Goal: Book appointment/travel/reservation

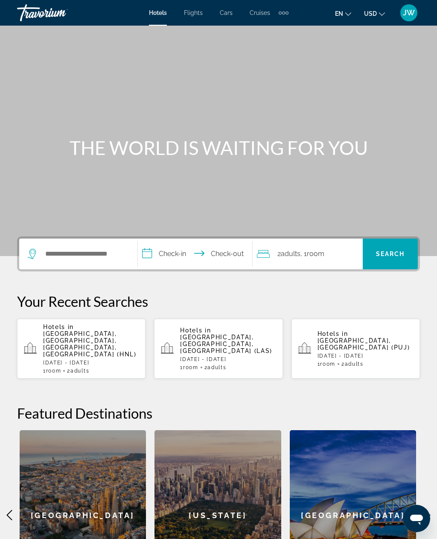
click at [288, 13] on div "Extra navigation items" at bounding box center [286, 13] width 3 height 3
click at [274, 27] on span "Activities" at bounding box center [269, 28] width 25 height 7
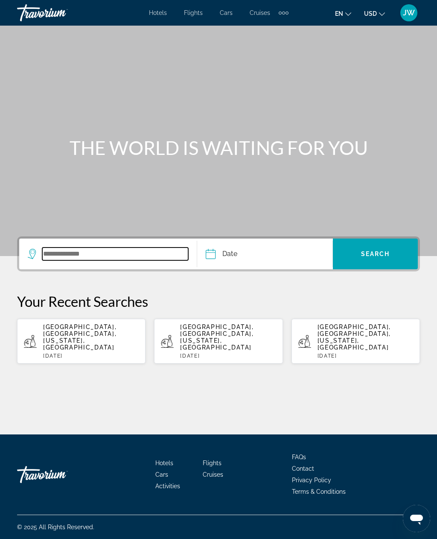
click at [53, 260] on input "Search widget" at bounding box center [115, 253] width 146 height 13
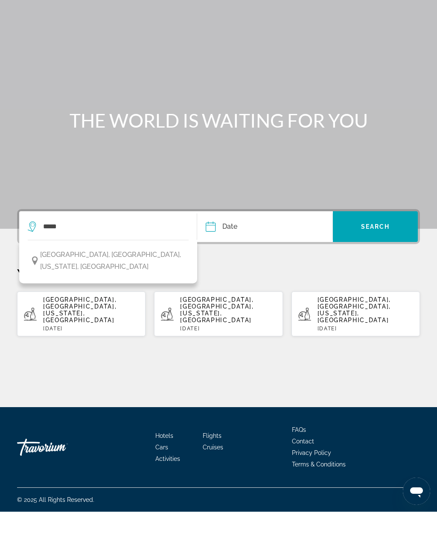
click at [61, 276] on span "Honolulu, Oahu, Hawaii, USA" at bounding box center [112, 288] width 145 height 24
type input "**********"
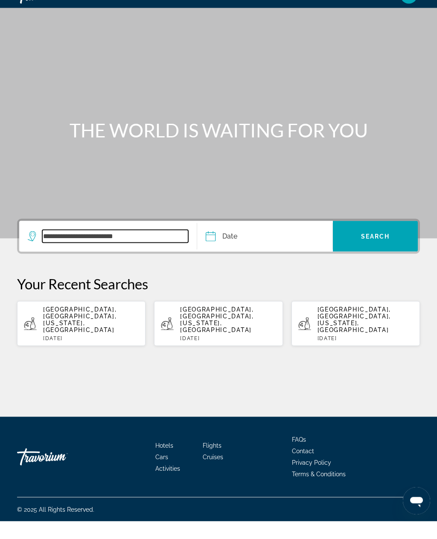
scroll to position [27, 0]
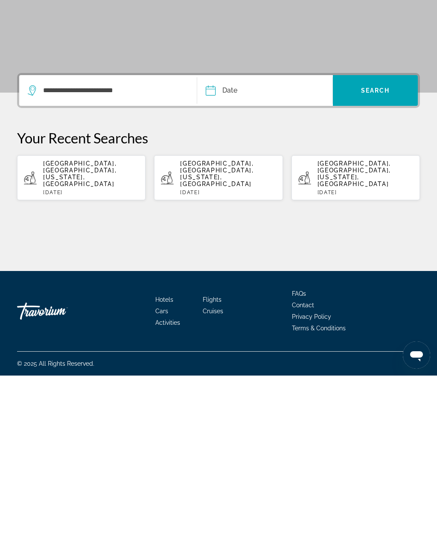
click at [209, 238] on input "Date" at bounding box center [236, 254] width 67 height 33
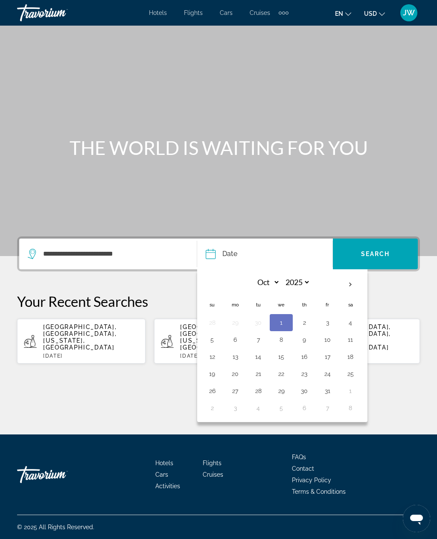
click at [346, 275] on th "Next month" at bounding box center [350, 284] width 23 height 19
select select "**"
click at [233, 351] on button "10" at bounding box center [235, 357] width 14 height 12
type input "**********"
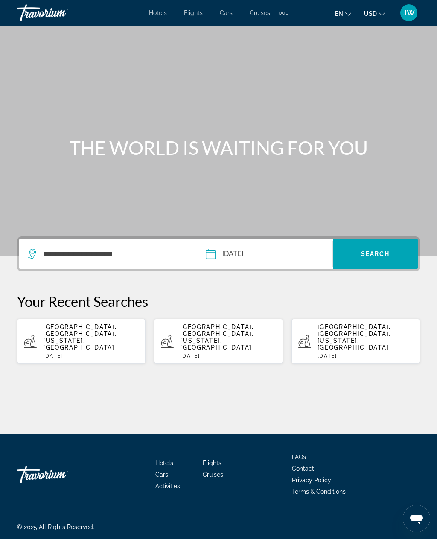
click at [360, 244] on span "Search widget" at bounding box center [375, 254] width 85 height 20
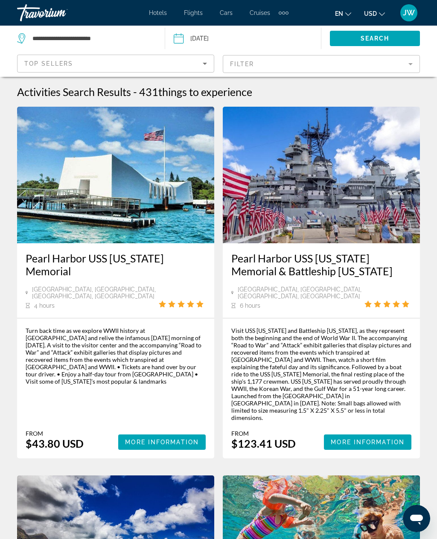
click at [349, 87] on div "Activities Search Results - 431 things to experience" at bounding box center [218, 91] width 403 height 13
click at [406, 89] on div "Activities Search Results - 431 things to experience" at bounding box center [218, 91] width 403 height 13
click at [410, 91] on div "Activities Search Results - 431 things to experience" at bounding box center [218, 91] width 403 height 13
click at [202, 92] on span "things to experience" at bounding box center [205, 91] width 94 height 13
click at [411, 64] on mat-form-field "Filter" at bounding box center [321, 64] width 197 height 18
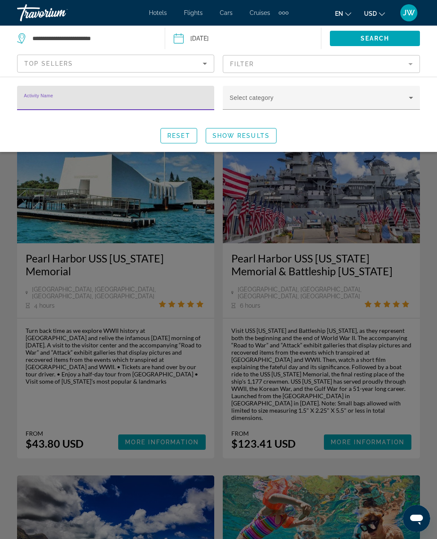
click at [407, 100] on icon "Search widget" at bounding box center [411, 98] width 10 height 10
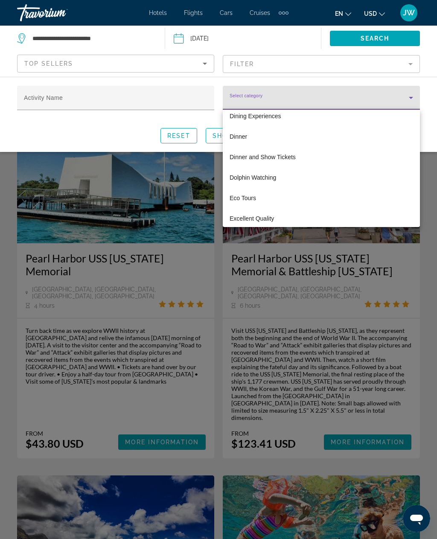
scroll to position [522, 0]
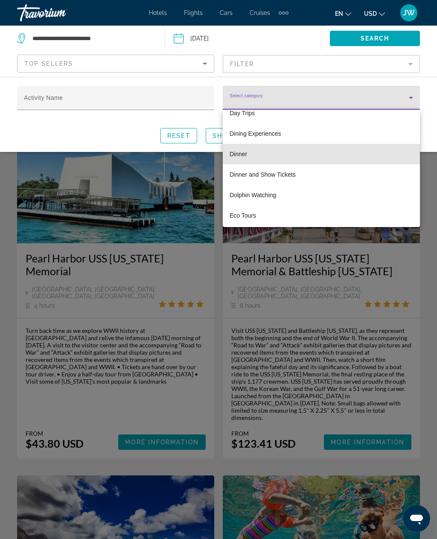
click at [244, 153] on span "Dinner" at bounding box center [238, 154] width 17 height 10
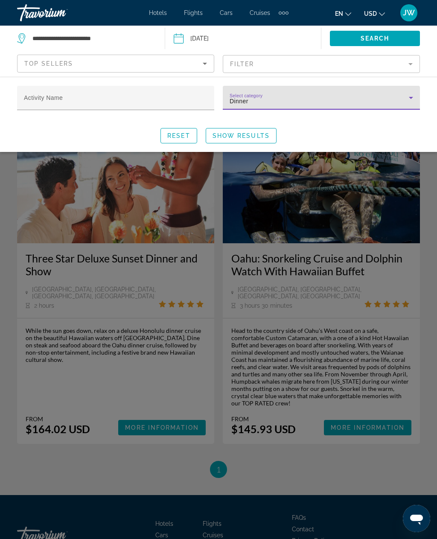
click at [260, 132] on span "Show Results" at bounding box center [240, 135] width 57 height 7
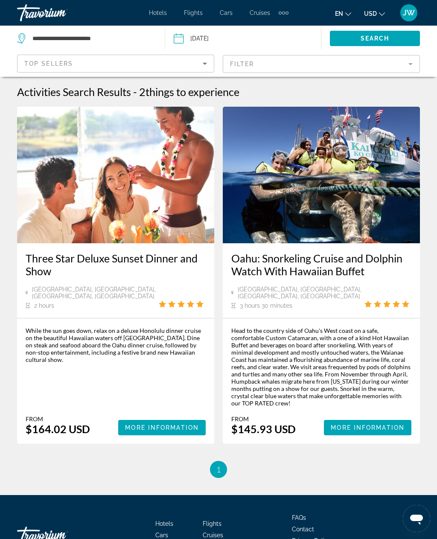
click at [349, 63] on mat-form-field "Filter" at bounding box center [321, 64] width 197 height 18
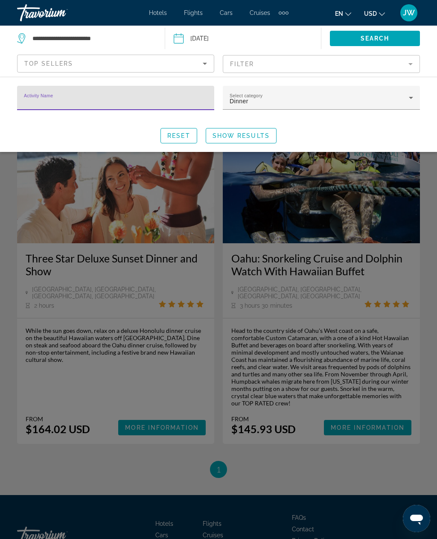
click at [375, 99] on div "Dinner" at bounding box center [319, 101] width 179 height 10
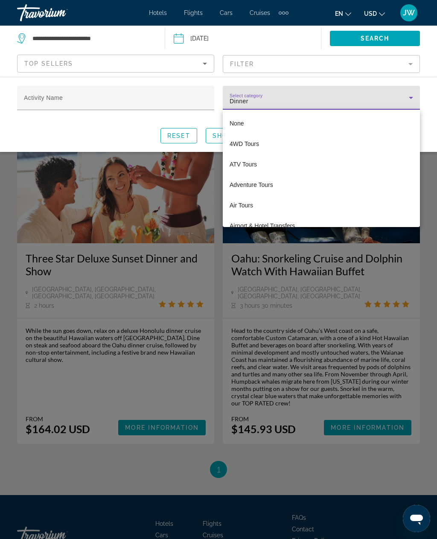
scroll to position [459, 0]
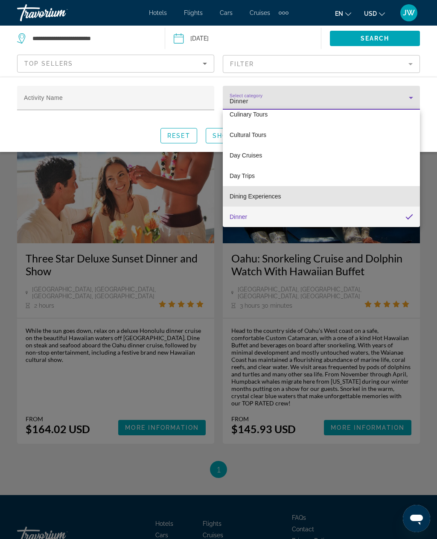
click at [262, 194] on span "Dining Experiences" at bounding box center [256, 196] width 52 height 10
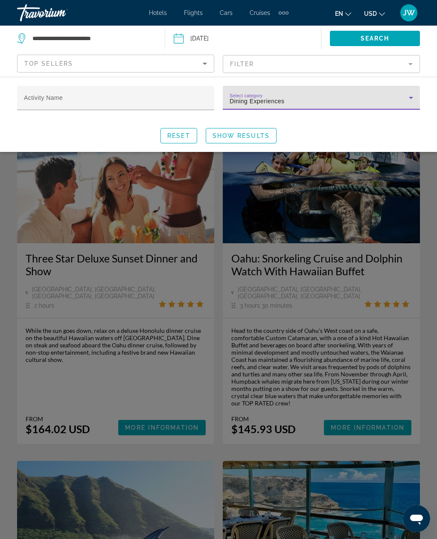
click at [263, 136] on span "Show Results" at bounding box center [240, 135] width 57 height 7
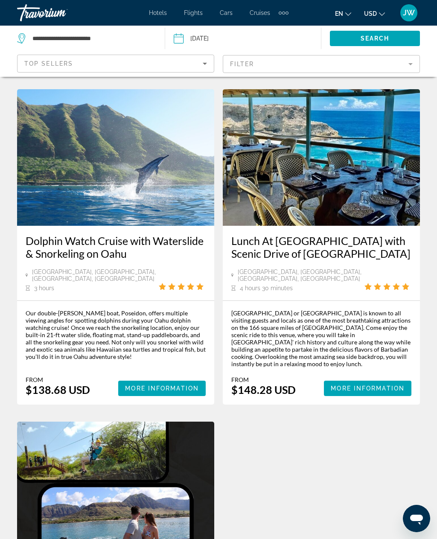
scroll to position [367, 0]
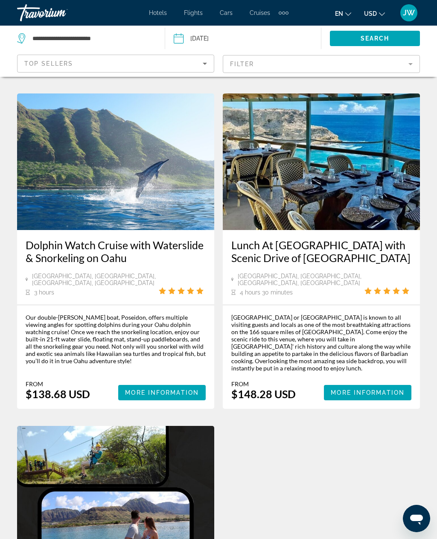
click at [362, 382] on span "Main content" at bounding box center [367, 392] width 87 height 20
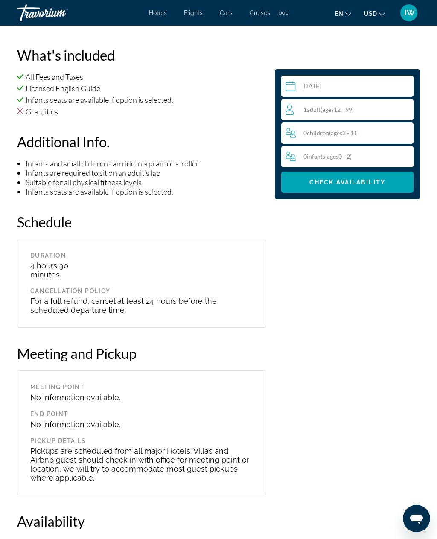
scroll to position [871, 0]
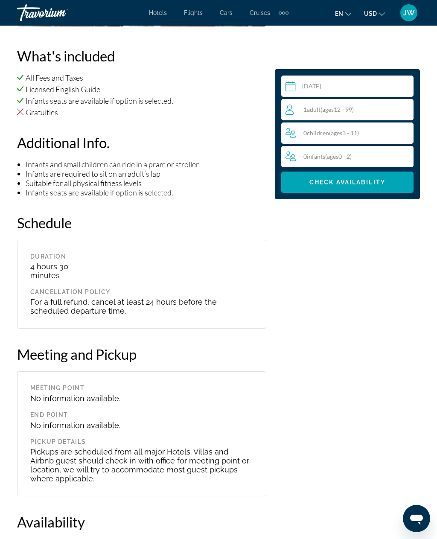
click at [326, 113] on div "1 Adult Adults ( ages [DEMOGRAPHIC_DATA])" at bounding box center [349, 110] width 128 height 10
click at [406, 110] on icon "Increment adults" at bounding box center [405, 109] width 8 height 10
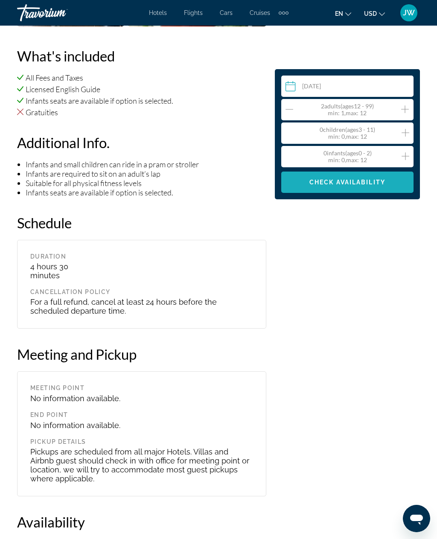
click at [325, 186] on span "Main content" at bounding box center [347, 182] width 132 height 20
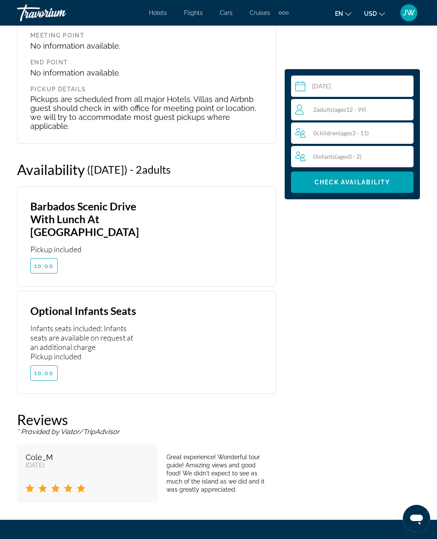
scroll to position [1203, 0]
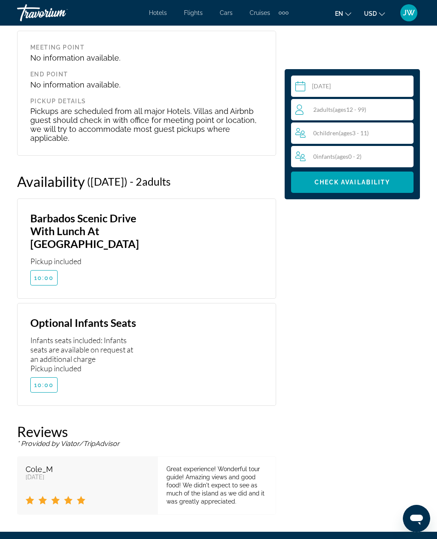
click at [42, 277] on span "10:00" at bounding box center [44, 277] width 20 height 7
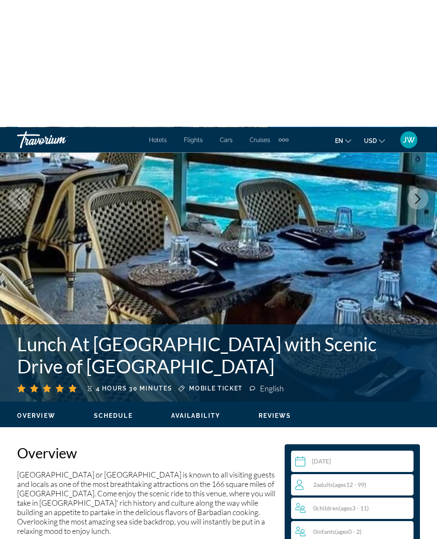
scroll to position [0, 0]
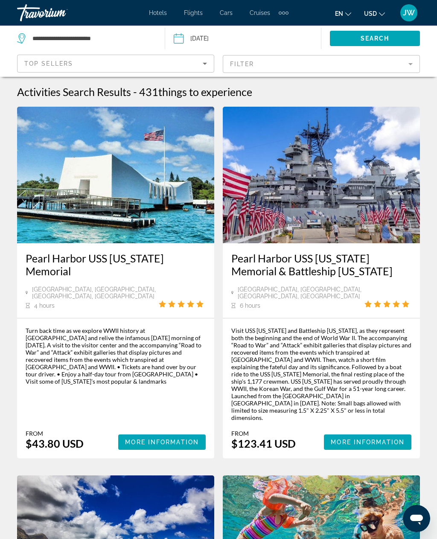
click at [267, 66] on mat-form-field "Filter" at bounding box center [321, 64] width 197 height 18
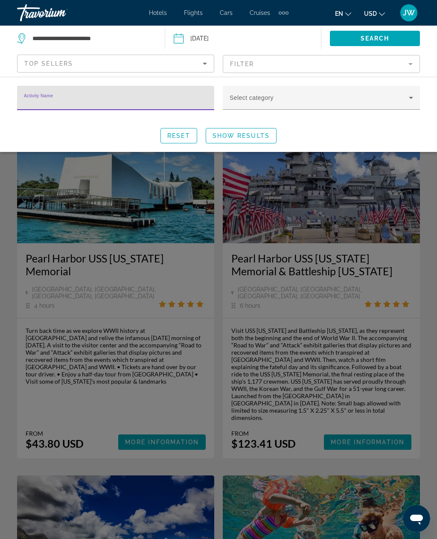
click at [258, 99] on span "Search widget" at bounding box center [319, 101] width 179 height 10
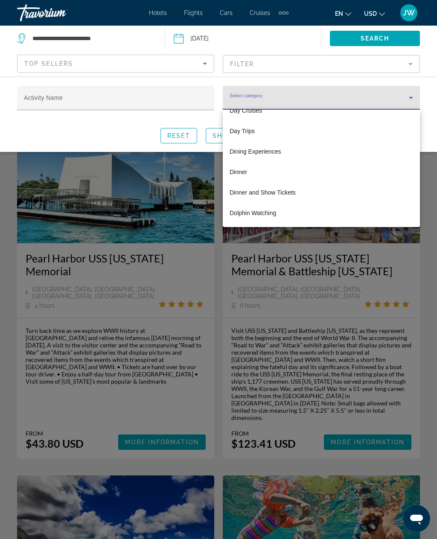
scroll to position [503, 0]
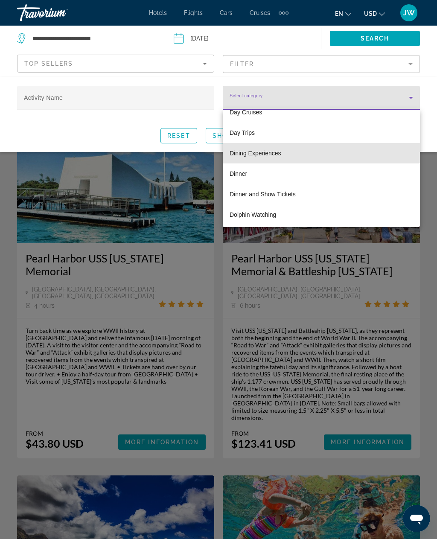
click at [248, 153] on span "Dining Experiences" at bounding box center [256, 153] width 52 height 10
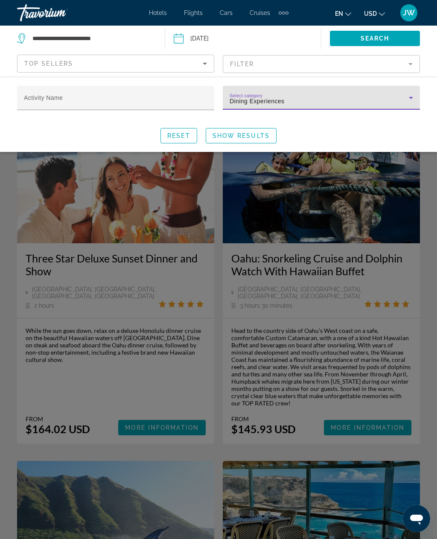
click at [231, 128] on span "Search widget" at bounding box center [241, 135] width 70 height 20
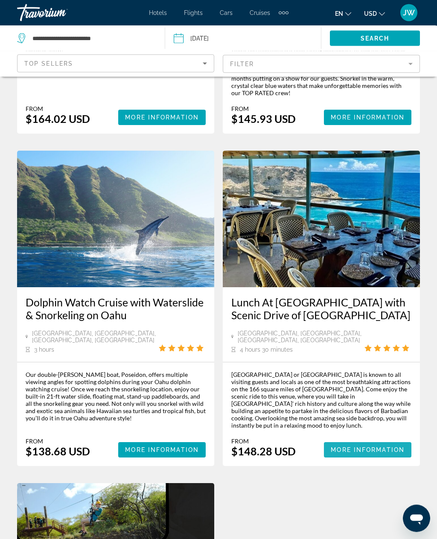
scroll to position [310, 0]
click at [345, 446] on span "More Information" at bounding box center [368, 449] width 74 height 7
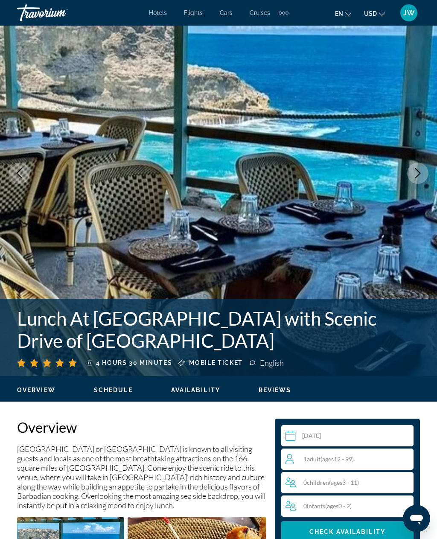
scroll to position [54, 0]
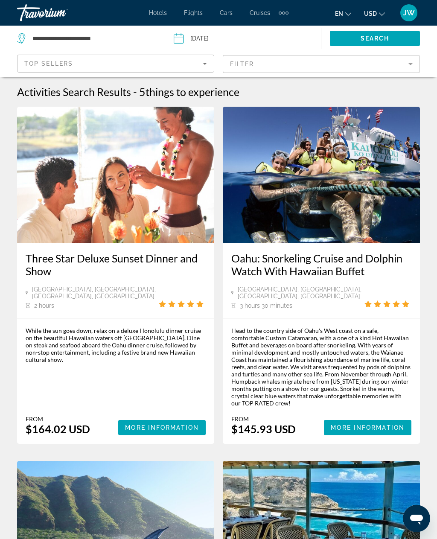
click at [288, 63] on mat-form-field "Filter" at bounding box center [321, 64] width 197 height 18
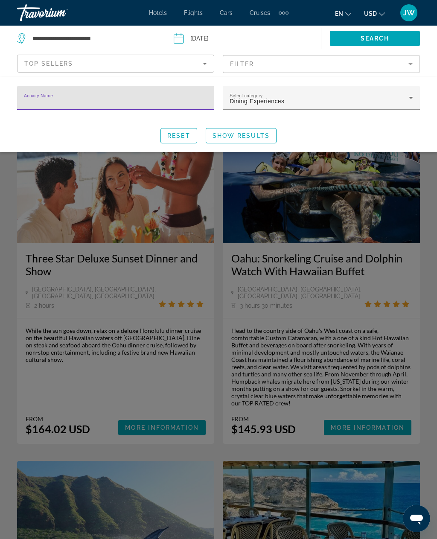
click at [257, 105] on span "Dining Experiences" at bounding box center [257, 101] width 55 height 7
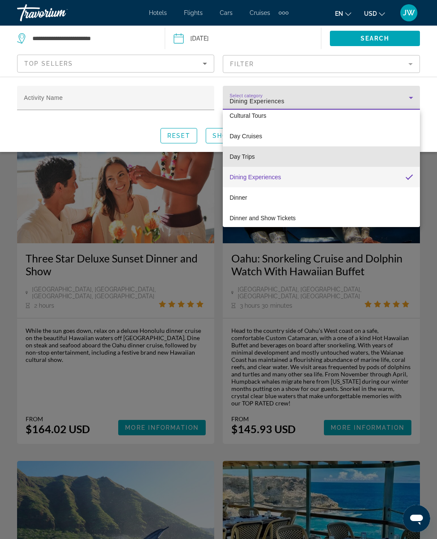
scroll to position [479, 0]
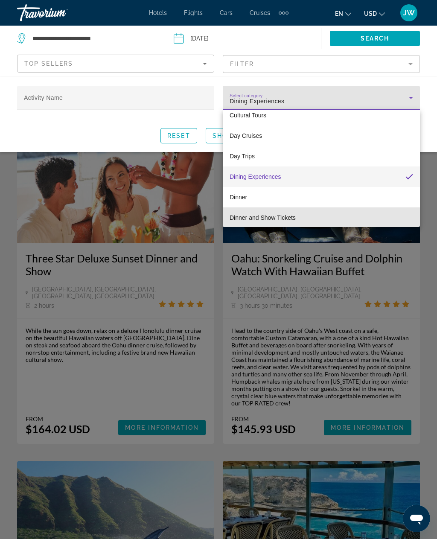
click at [257, 219] on span "Dinner and Show Tickets" at bounding box center [263, 217] width 66 height 10
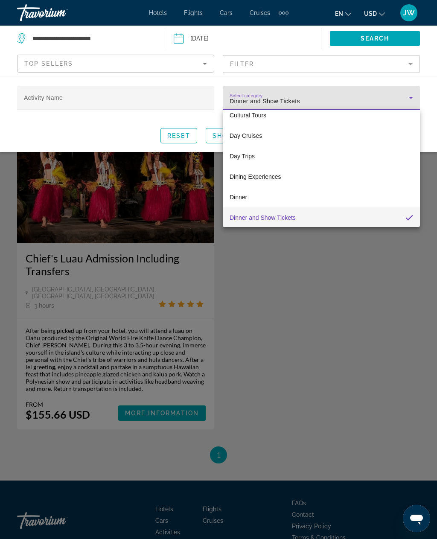
scroll to position [480, 0]
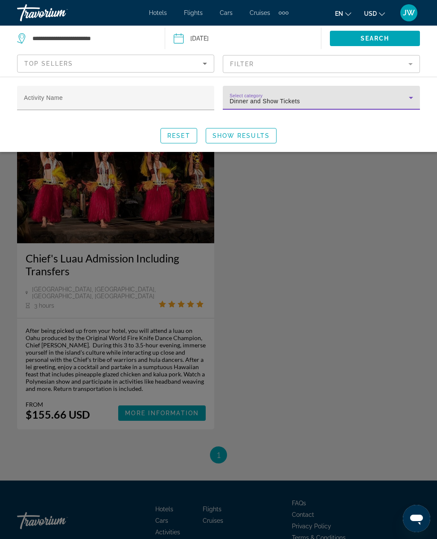
click at [233, 134] on span "Show Results" at bounding box center [240, 135] width 57 height 7
